Goal: Task Accomplishment & Management: Complete application form

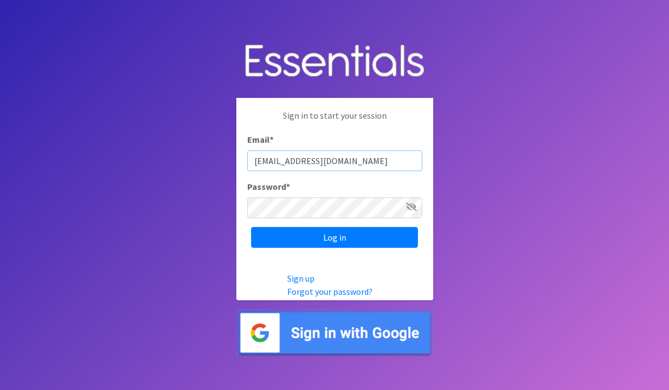
type input "[EMAIL_ADDRESS][DOMAIN_NAME]"
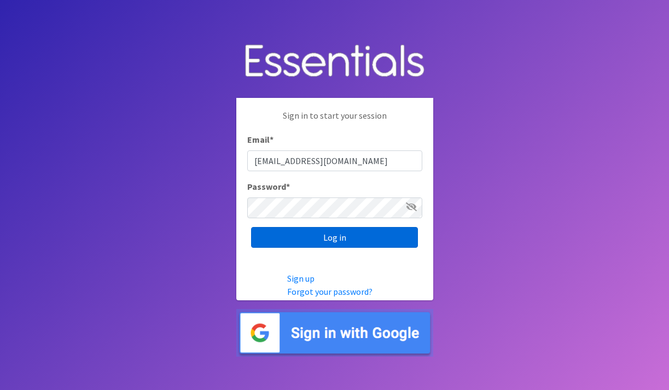
click at [398, 238] on input "Log in" at bounding box center [334, 237] width 167 height 21
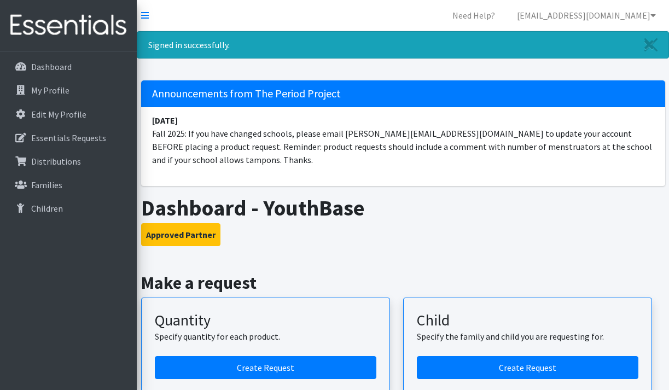
click at [421, 229] on h3 "Approved Partner" at bounding box center [403, 234] width 524 height 23
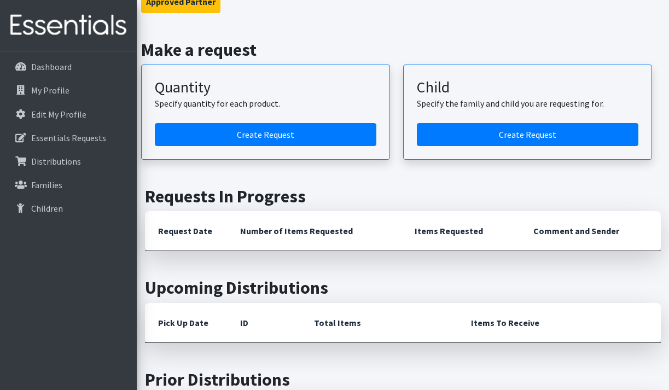
scroll to position [232, 0]
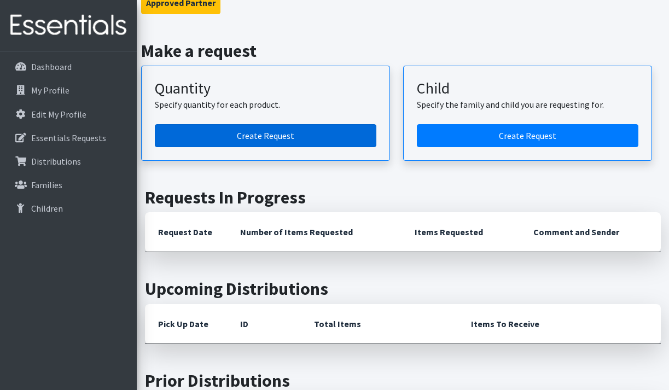
click at [253, 139] on link "Create Request" at bounding box center [266, 135] width 222 height 23
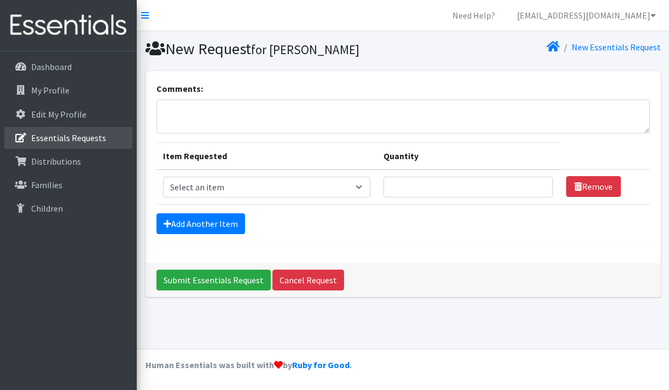
click at [78, 140] on p "Essentials Requests" at bounding box center [68, 137] width 75 height 11
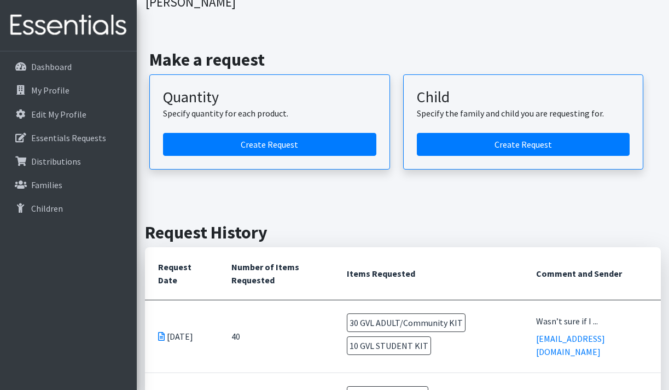
scroll to position [63, 0]
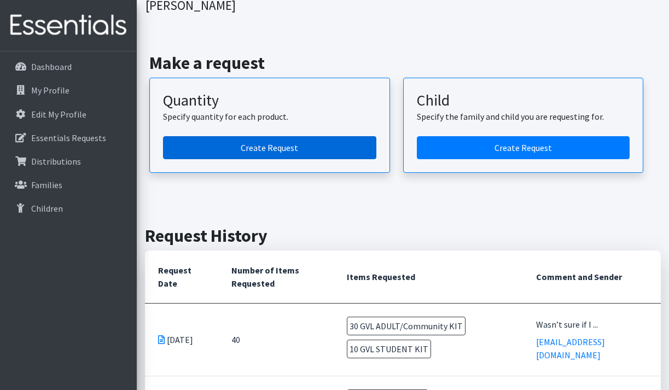
click at [330, 136] on link "Create Request" at bounding box center [269, 147] width 213 height 23
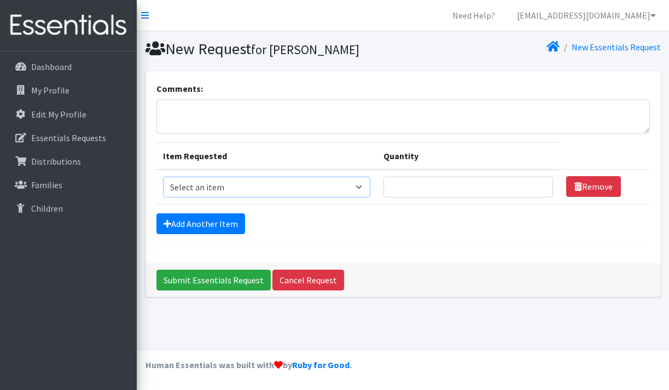
select select "14670"
click at [539, 185] on input "1" at bounding box center [468, 187] width 170 height 21
click at [539, 185] on input "2" at bounding box center [468, 187] width 170 height 21
click at [539, 185] on input "3" at bounding box center [468, 187] width 170 height 21
click at [539, 185] on input "4" at bounding box center [468, 187] width 170 height 21
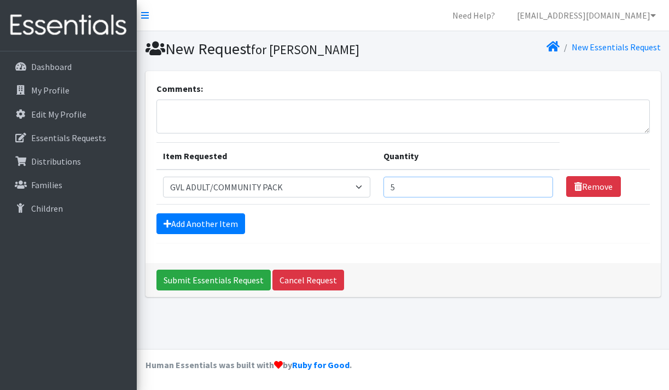
click at [539, 185] on input "5" at bounding box center [468, 187] width 170 height 21
click at [539, 185] on input "6" at bounding box center [468, 187] width 170 height 21
click at [539, 185] on input "7" at bounding box center [468, 187] width 170 height 21
click at [539, 185] on input "8" at bounding box center [468, 187] width 170 height 21
click at [539, 185] on input "9" at bounding box center [468, 187] width 170 height 21
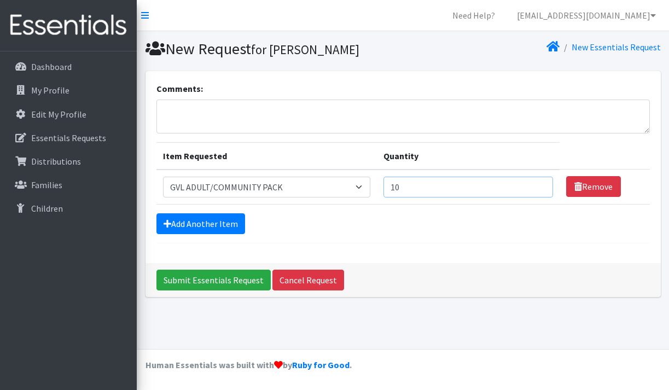
click at [539, 185] on input "10" at bounding box center [468, 187] width 170 height 21
click at [539, 185] on input "11" at bounding box center [468, 187] width 170 height 21
click at [539, 185] on input "12" at bounding box center [468, 187] width 170 height 21
click at [539, 185] on input "13" at bounding box center [468, 187] width 170 height 21
click at [539, 185] on input "14" at bounding box center [468, 187] width 170 height 21
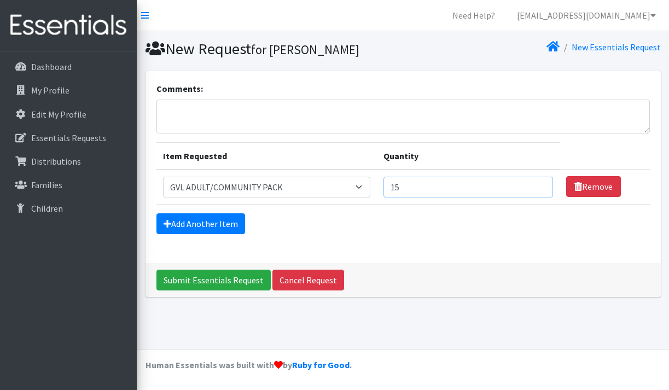
click at [539, 185] on input "15" at bounding box center [468, 187] width 170 height 21
click at [539, 185] on input "16" at bounding box center [468, 187] width 170 height 21
click at [539, 185] on input "17" at bounding box center [468, 187] width 170 height 21
click at [539, 185] on input "18" at bounding box center [468, 187] width 170 height 21
click at [539, 185] on input "19" at bounding box center [468, 187] width 170 height 21
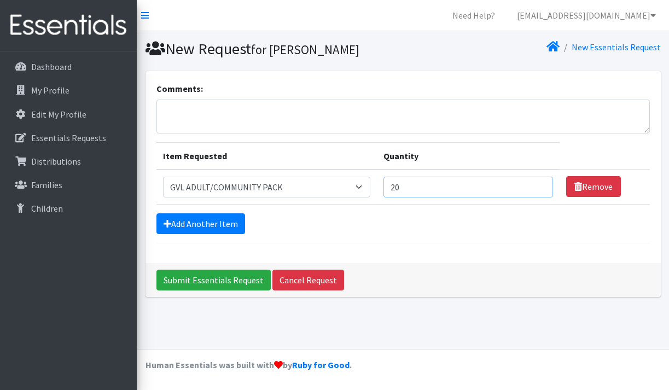
click at [539, 185] on input "20" at bounding box center [468, 187] width 170 height 21
click at [539, 185] on input "21" at bounding box center [468, 187] width 170 height 21
click at [539, 185] on input "22" at bounding box center [468, 187] width 170 height 21
click at [539, 185] on input "23" at bounding box center [468, 187] width 170 height 21
click at [539, 185] on input "24" at bounding box center [468, 187] width 170 height 21
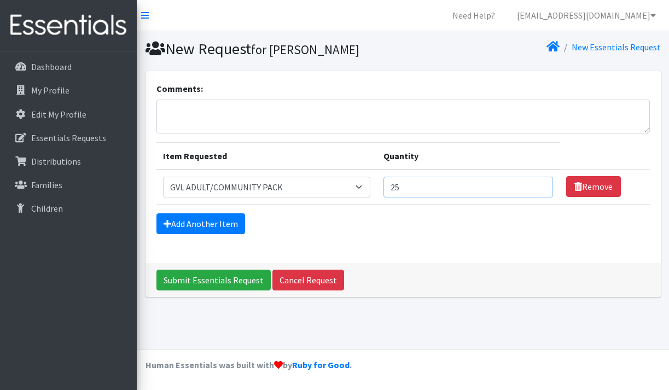
click at [539, 185] on input "25" at bounding box center [468, 187] width 170 height 21
click at [539, 185] on input "26" at bounding box center [468, 187] width 170 height 21
click at [539, 185] on input "27" at bounding box center [468, 187] width 170 height 21
click at [539, 185] on input "28" at bounding box center [468, 187] width 170 height 21
click at [539, 185] on input "29" at bounding box center [468, 187] width 170 height 21
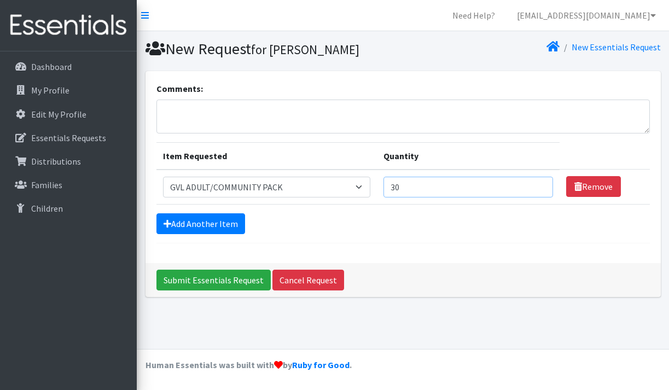
click at [539, 185] on input "30" at bounding box center [468, 187] width 170 height 21
click at [539, 182] on input "31" at bounding box center [468, 187] width 170 height 21
click at [539, 182] on input "32" at bounding box center [468, 187] width 170 height 21
click at [539, 182] on input "33" at bounding box center [468, 187] width 170 height 21
click at [539, 182] on input "34" at bounding box center [468, 187] width 170 height 21
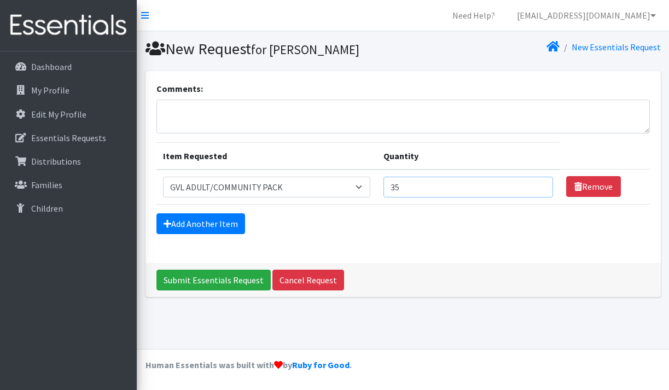
click at [539, 182] on input "35" at bounding box center [468, 187] width 170 height 21
click at [539, 182] on input "36" at bounding box center [468, 187] width 170 height 21
click at [539, 182] on input "37" at bounding box center [468, 187] width 170 height 21
click at [539, 182] on input "38" at bounding box center [468, 187] width 170 height 21
click at [539, 182] on input "39" at bounding box center [468, 187] width 170 height 21
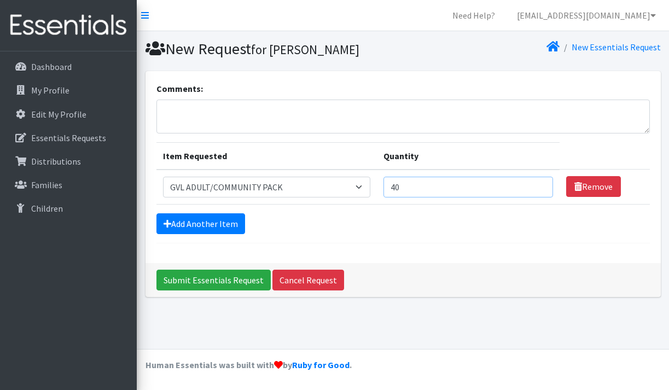
click at [539, 182] on input "40" at bounding box center [468, 187] width 170 height 21
click at [539, 182] on input "41" at bounding box center [468, 187] width 170 height 21
click at [539, 182] on input "42" at bounding box center [468, 187] width 170 height 21
click at [539, 182] on input "43" at bounding box center [468, 187] width 170 height 21
click at [539, 182] on input "44" at bounding box center [468, 187] width 170 height 21
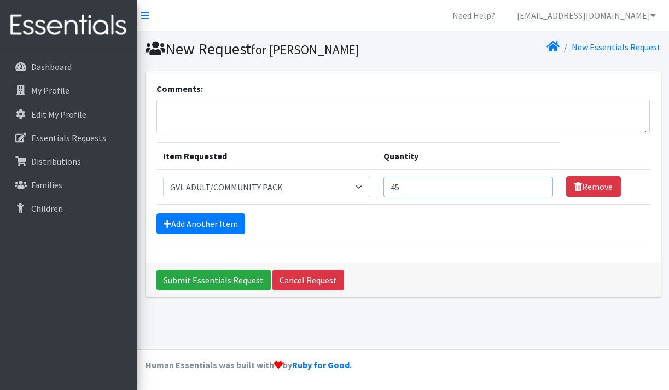
click at [539, 182] on input "45" at bounding box center [468, 187] width 170 height 21
click at [539, 182] on input "46" at bounding box center [468, 187] width 170 height 21
click at [539, 182] on input "47" at bounding box center [468, 187] width 170 height 21
click at [539, 182] on input "48" at bounding box center [468, 187] width 170 height 21
click at [539, 182] on input "49" at bounding box center [468, 187] width 170 height 21
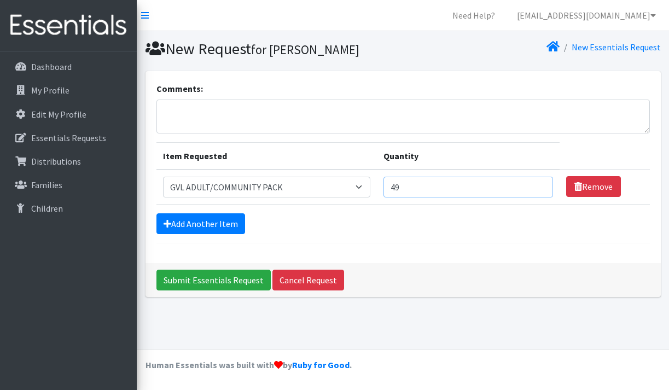
type input "50"
click at [539, 182] on input "50" at bounding box center [468, 187] width 170 height 21
click at [496, 267] on div "Submit Essentials Request Cancel Request" at bounding box center [403, 280] width 515 height 34
click at [344, 124] on textarea "Comments:" at bounding box center [402, 117] width 493 height 34
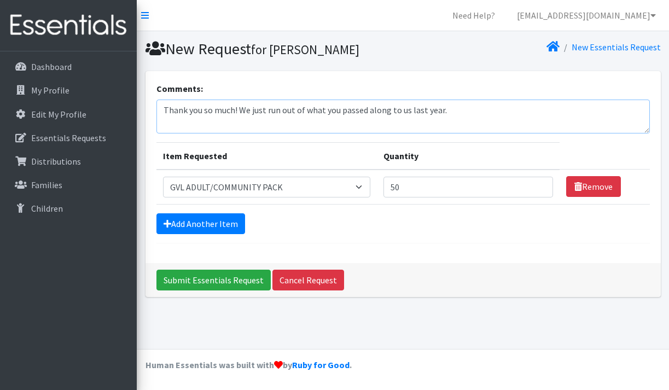
type textarea "Thank you so much! We just run out of what you passed along to us last year."
click at [508, 188] on input "50" at bounding box center [468, 187] width 170 height 21
type input "5"
type input "60"
click at [488, 124] on textarea "Thank you so much! We just run out of what you passed along to us last year." at bounding box center [402, 117] width 493 height 34
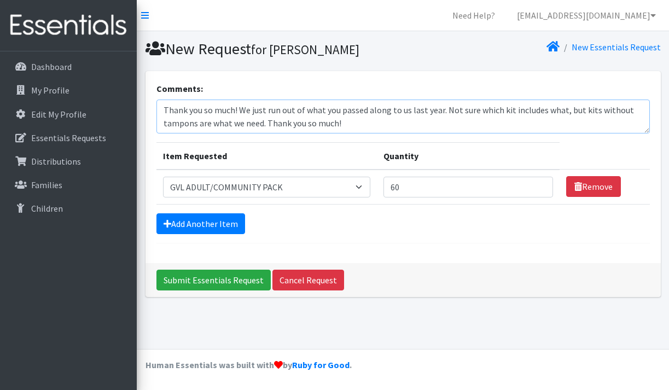
drag, startPoint x: 267, startPoint y: 124, endPoint x: 360, endPoint y: 124, distance: 92.4
click at [360, 124] on textarea "Thank you so much! We just run out of what you passed along to us last year. No…" at bounding box center [402, 117] width 493 height 34
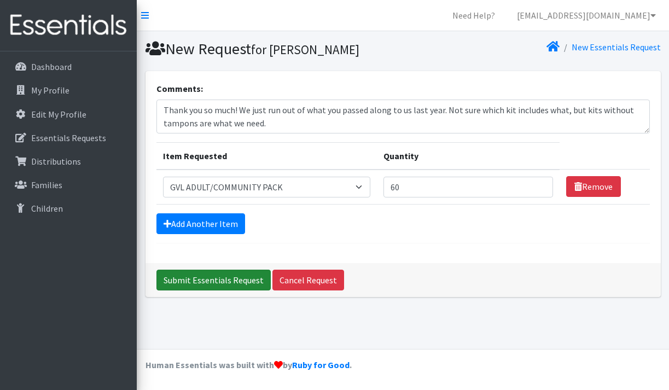
click at [249, 277] on input "Submit Essentials Request" at bounding box center [213, 280] width 114 height 21
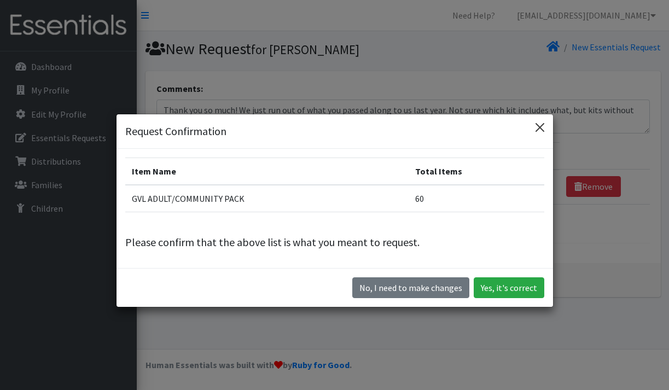
click at [543, 125] on button "Close" at bounding box center [540, 128] width 18 height 18
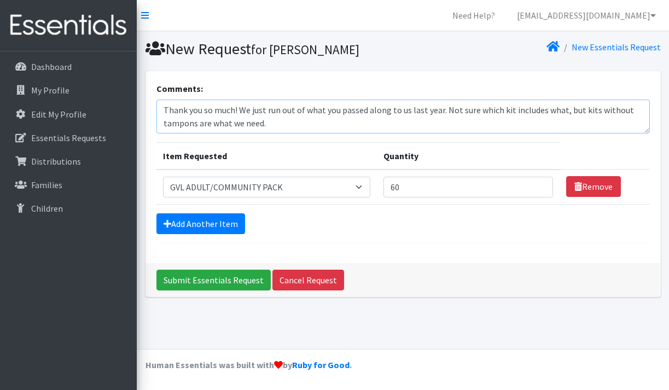
click at [382, 110] on textarea "Thank you so much! We just run out of what you passed along to us last year. No…" at bounding box center [402, 117] width 493 height 34
drag, startPoint x: 542, startPoint y: 111, endPoint x: 540, endPoint y: 138, distance: 27.4
click at [540, 138] on form "Comments: Thank you so much! We just run out of what you passed to us last year…" at bounding box center [402, 162] width 493 height 161
click at [516, 138] on form "Comments: Thank you so much! We just run out of what you passed to us last year…" at bounding box center [402, 162] width 493 height 161
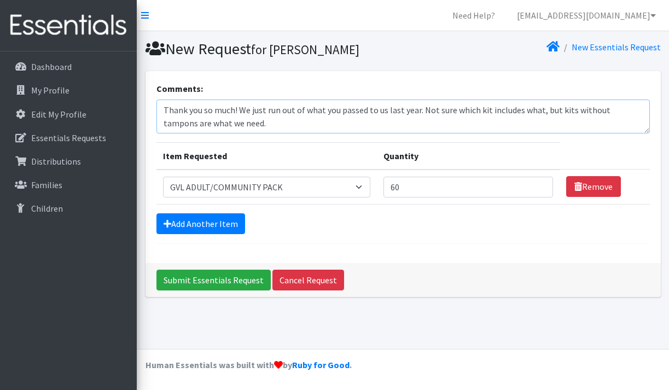
drag, startPoint x: 423, startPoint y: 118, endPoint x: 425, endPoint y: 141, distance: 23.6
click at [425, 141] on form "Comments: Thank you so much! We just run out of what you passed to us last year…" at bounding box center [402, 162] width 493 height 161
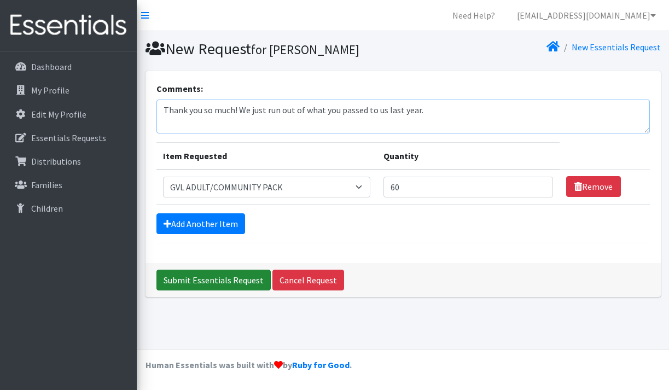
type textarea "Thank you so much! We just run out of what you passed to us last year."
click at [245, 280] on input "Submit Essentials Request" at bounding box center [213, 280] width 114 height 21
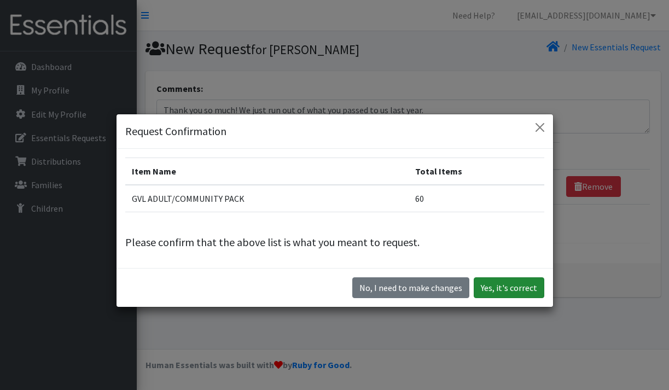
click at [487, 292] on button "Yes, it's correct" at bounding box center [509, 287] width 71 height 21
